Goal: Information Seeking & Learning: Understand process/instructions

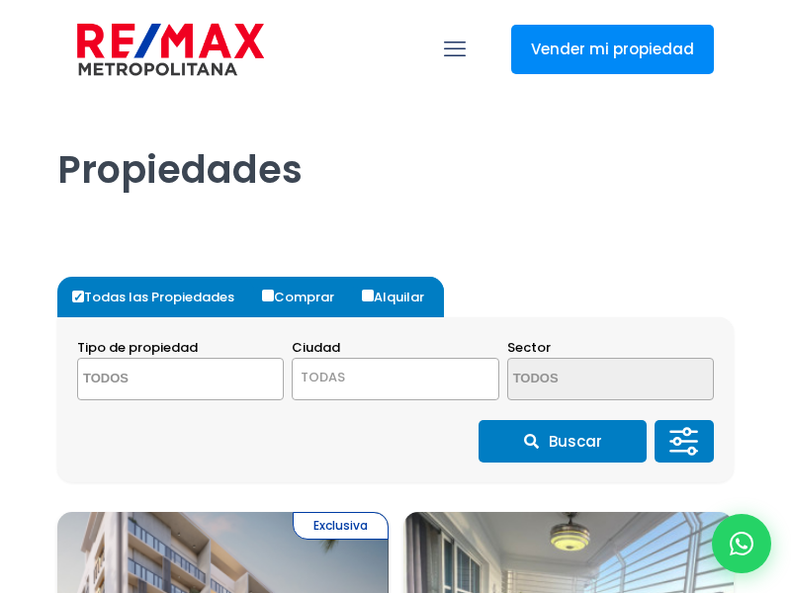
select select
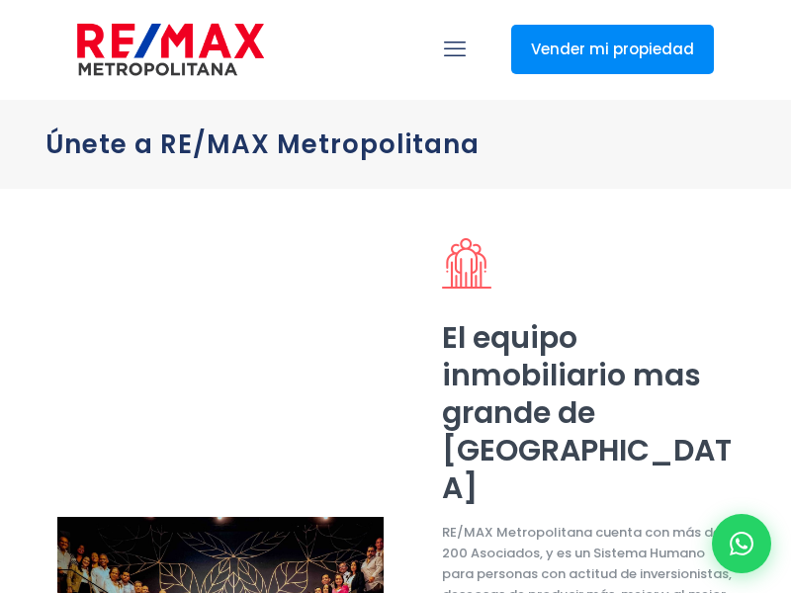
select select "US"
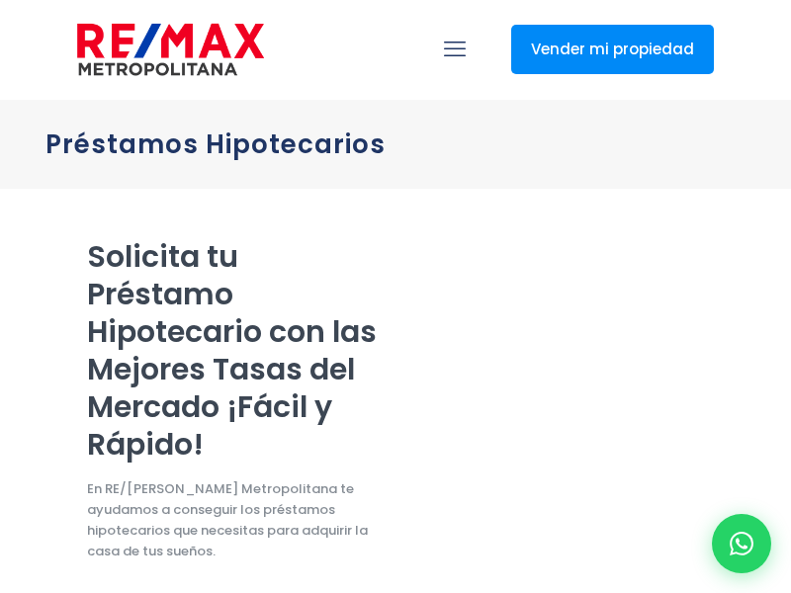
select select "US"
